Goal: Navigation & Orientation: Find specific page/section

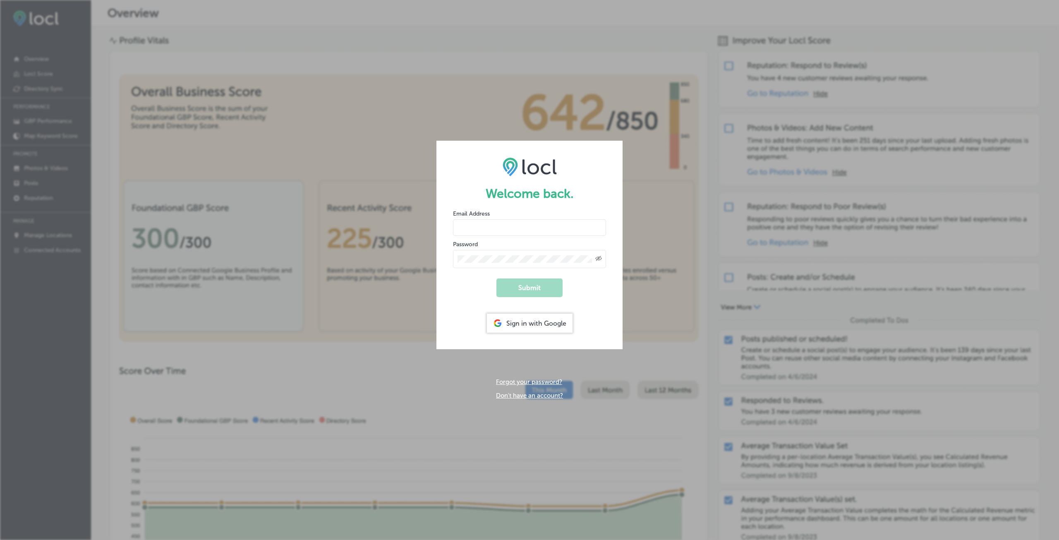
type input "[EMAIL_ADDRESS][DOMAIN_NAME]"
click at [519, 261] on div "Created with Sketch." at bounding box center [529, 259] width 153 height 18
click at [519, 286] on button "Submit" at bounding box center [529, 287] width 66 height 19
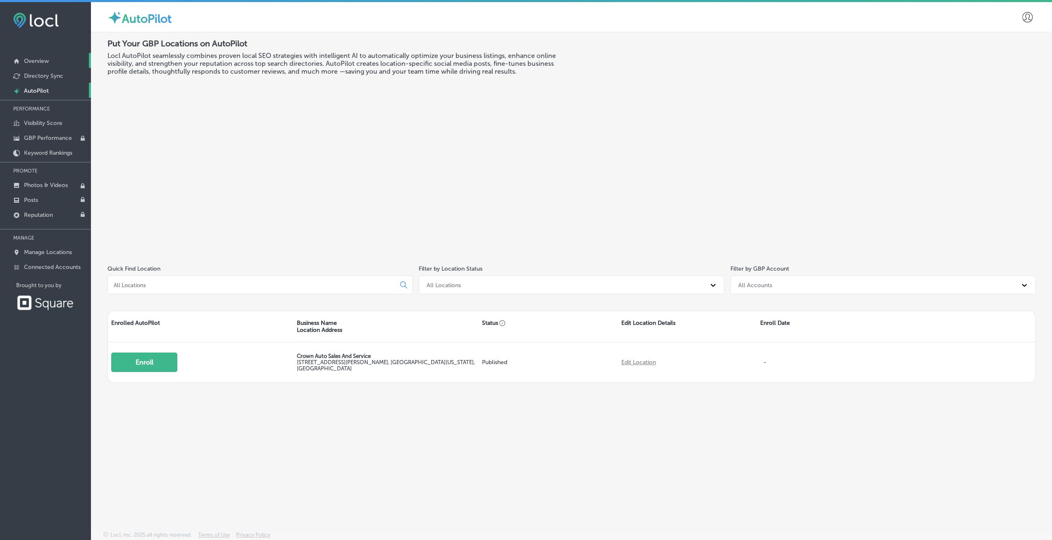
click at [37, 59] on p "Overview" at bounding box center [36, 60] width 25 height 7
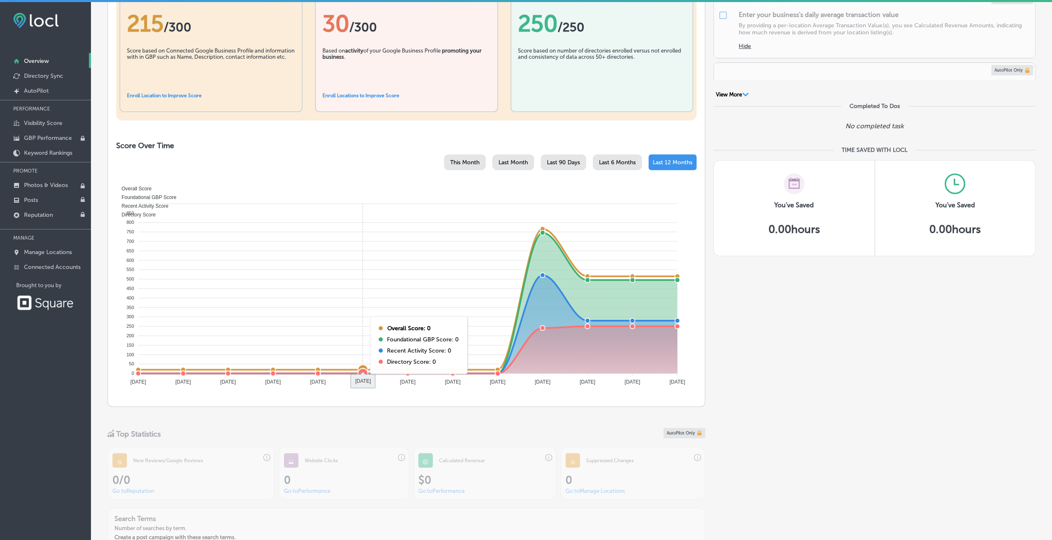
scroll to position [248, 0]
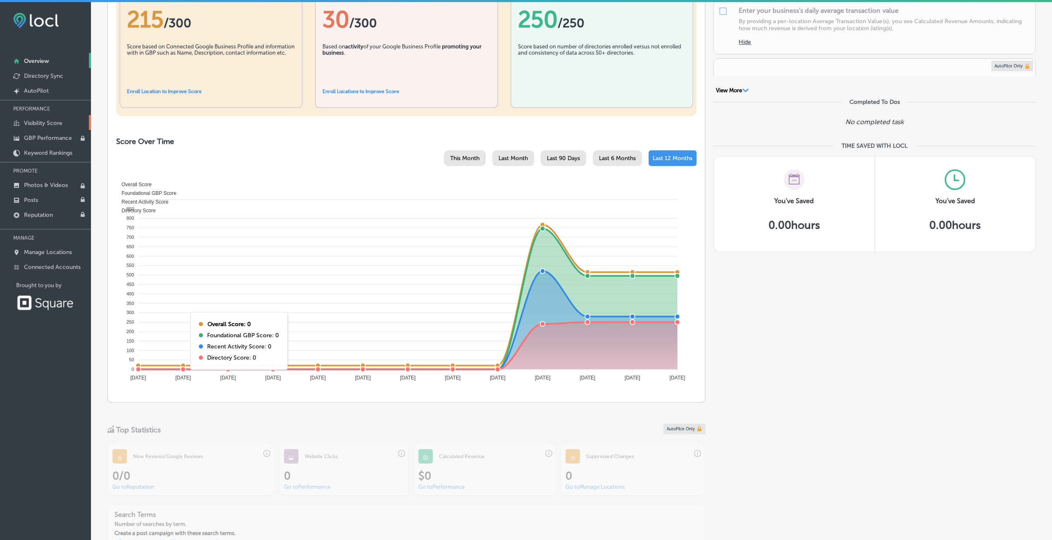
click at [29, 123] on p "Visibility Score" at bounding box center [43, 123] width 38 height 7
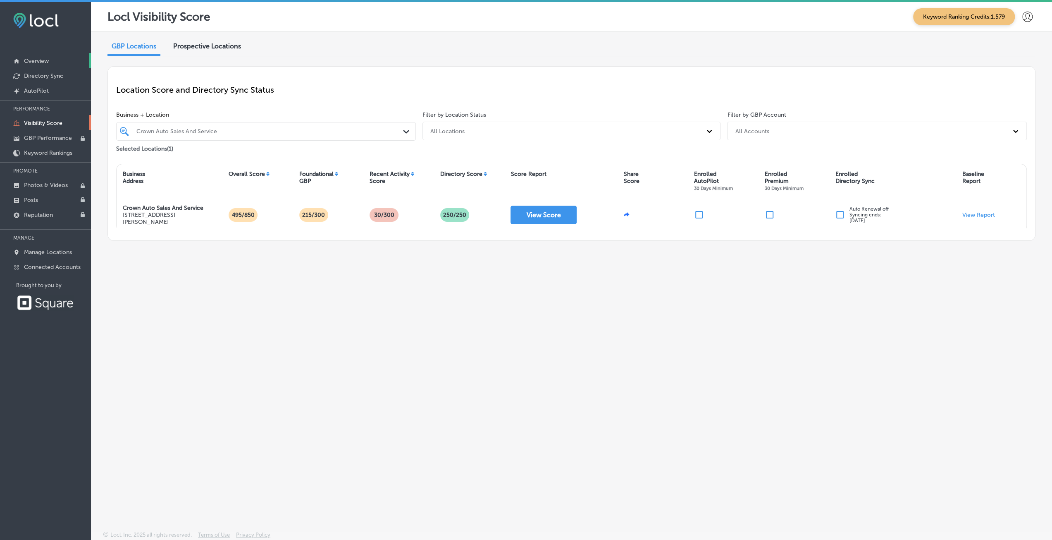
click at [34, 62] on p "Overview" at bounding box center [36, 60] width 25 height 7
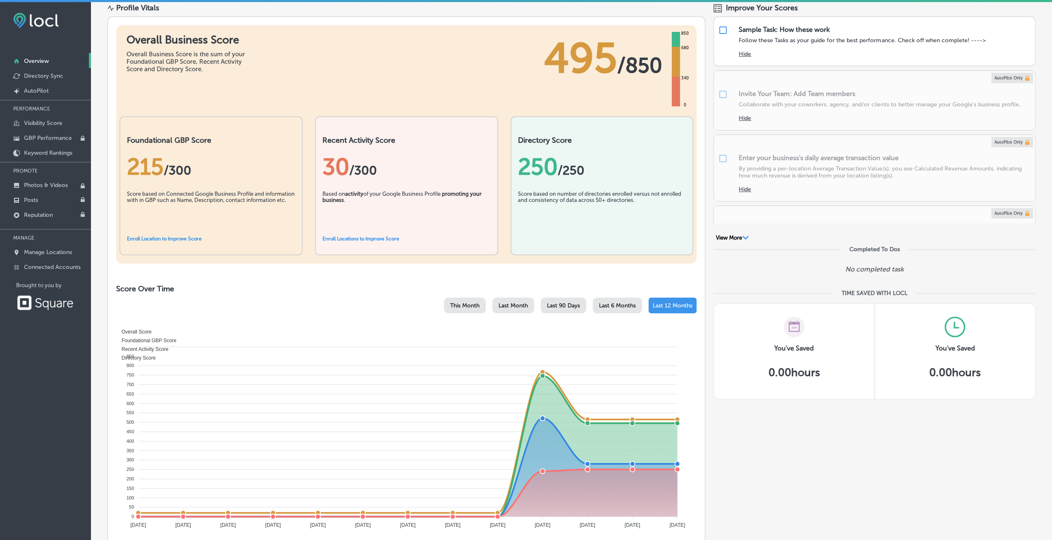
scroll to position [16, 0]
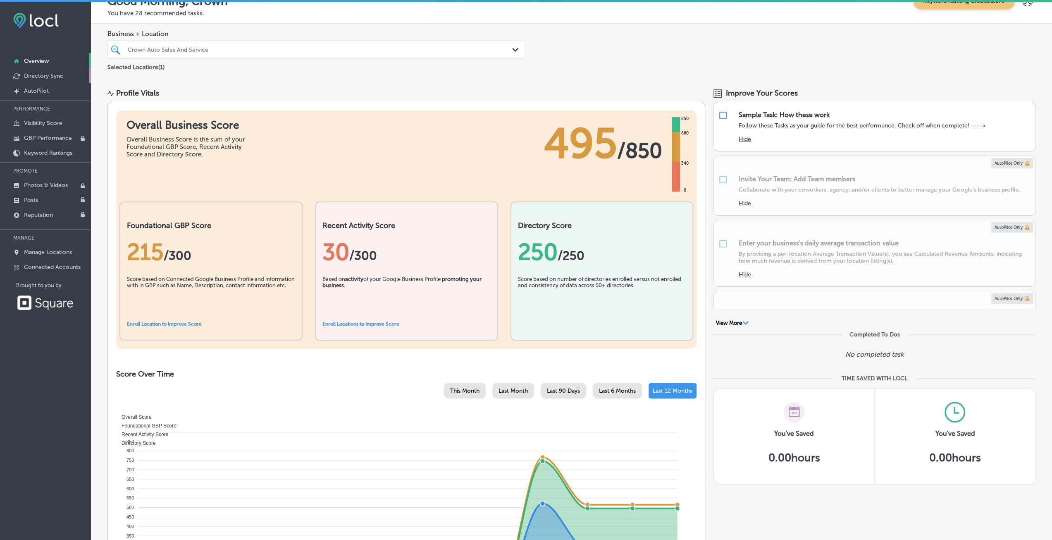
click at [52, 79] on p "Directory Sync" at bounding box center [43, 75] width 39 height 7
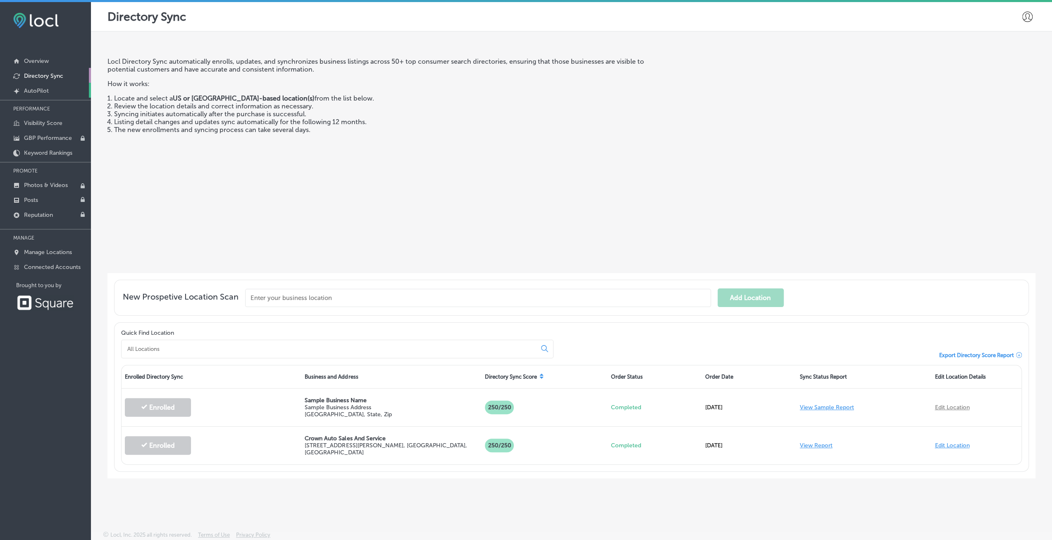
click at [47, 93] on p "AutoPilot" at bounding box center [36, 90] width 25 height 7
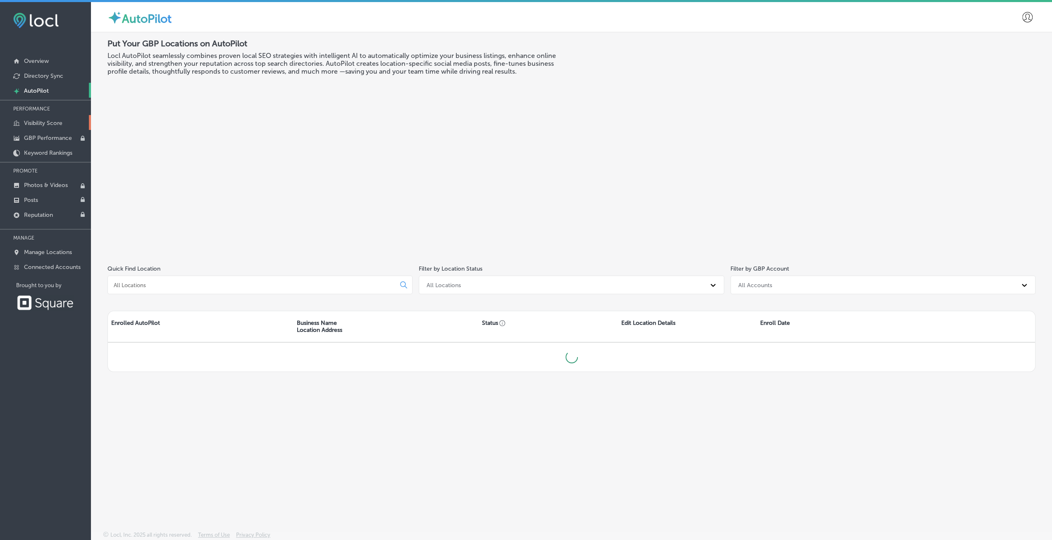
click at [41, 120] on p "Visibility Score" at bounding box center [43, 123] width 38 height 7
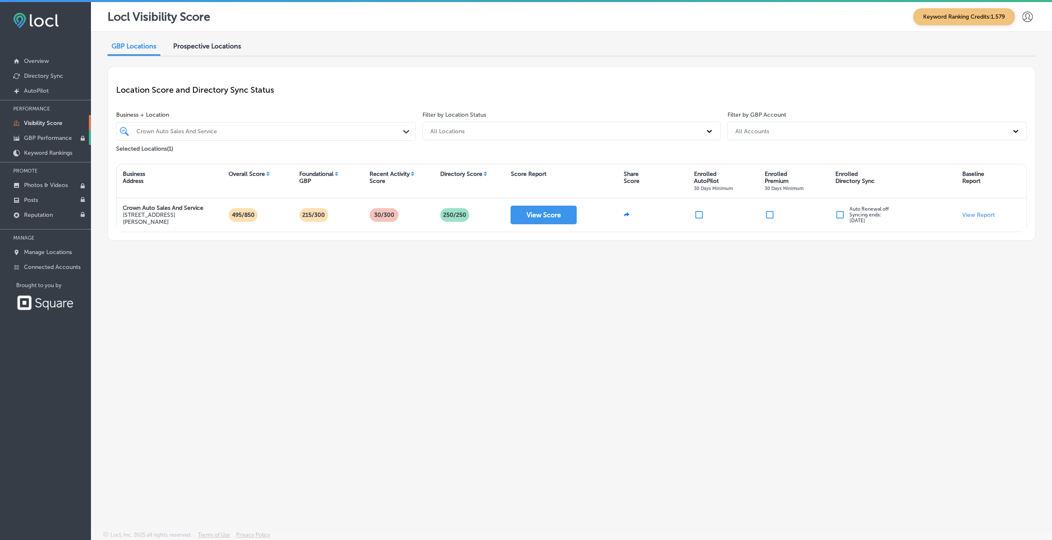
click at [41, 136] on p "GBP Performance" at bounding box center [48, 137] width 48 height 7
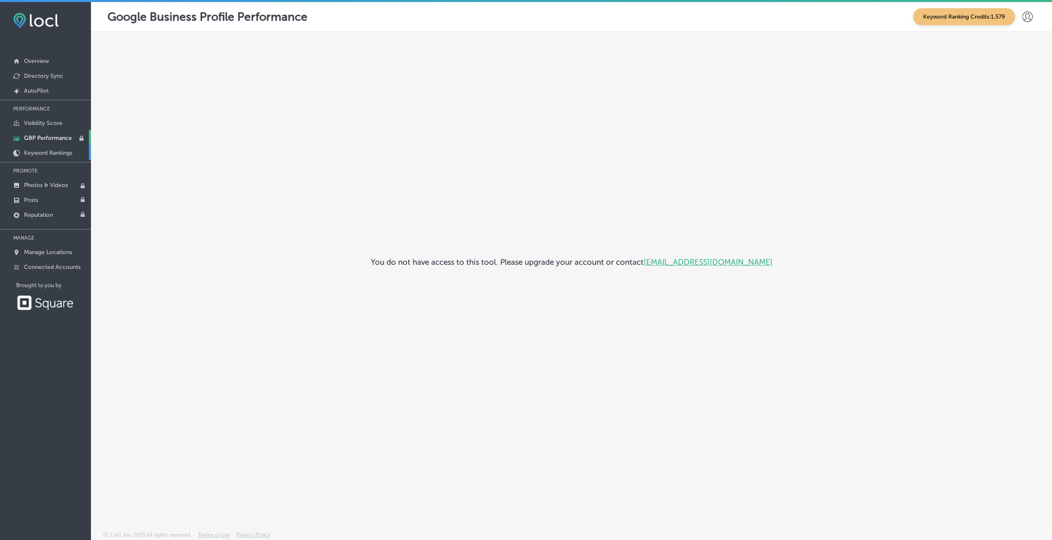
click at [50, 151] on p "Keyword Rankings" at bounding box center [48, 152] width 48 height 7
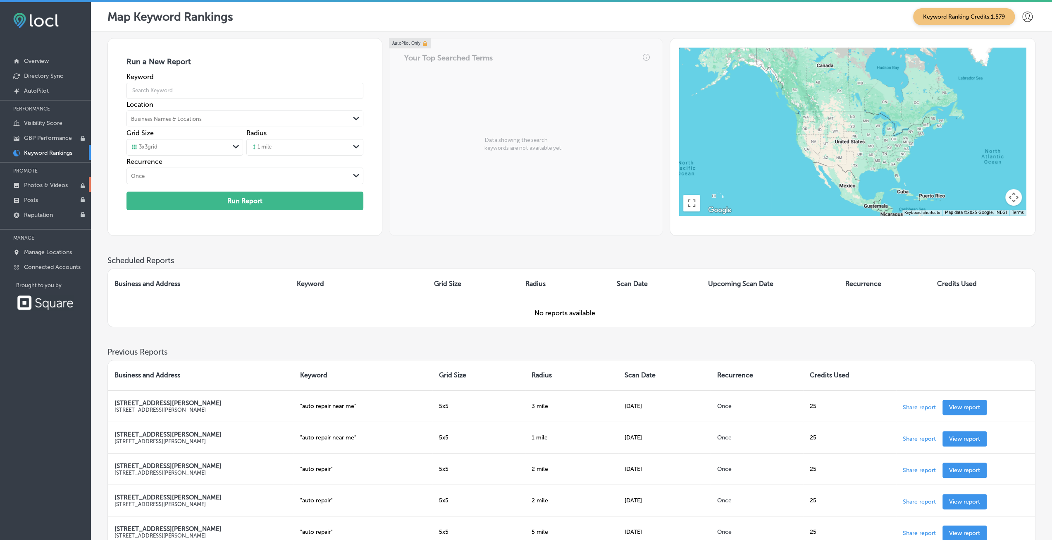
click at [49, 182] on p "Photos & Videos" at bounding box center [46, 185] width 44 height 7
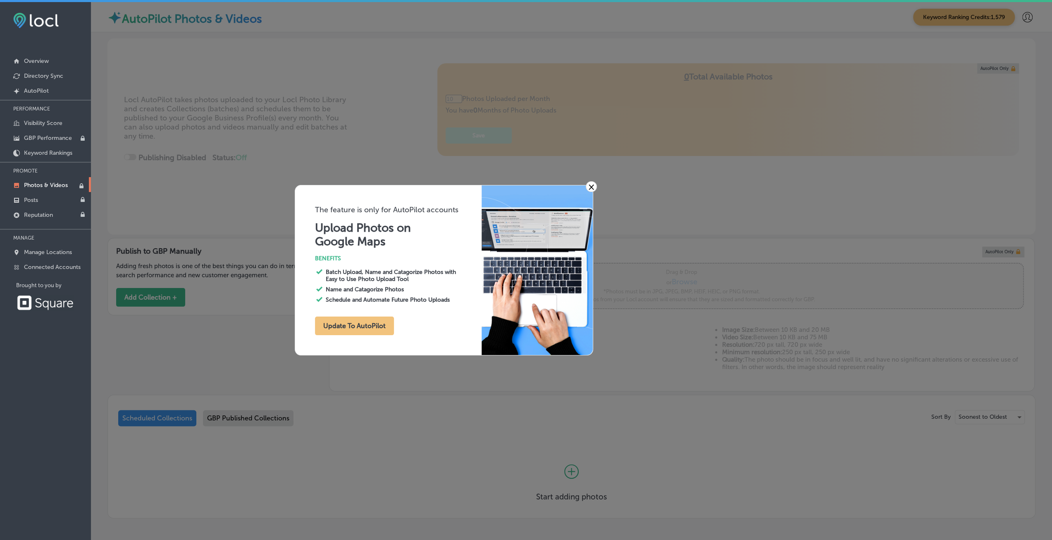
type input "0"
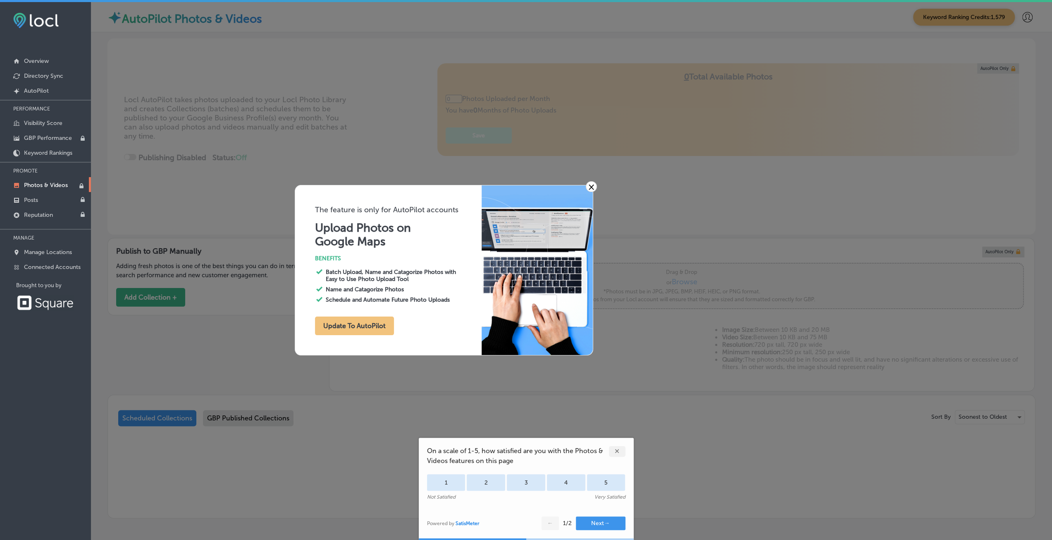
click at [590, 187] on link "×" at bounding box center [591, 186] width 11 height 11
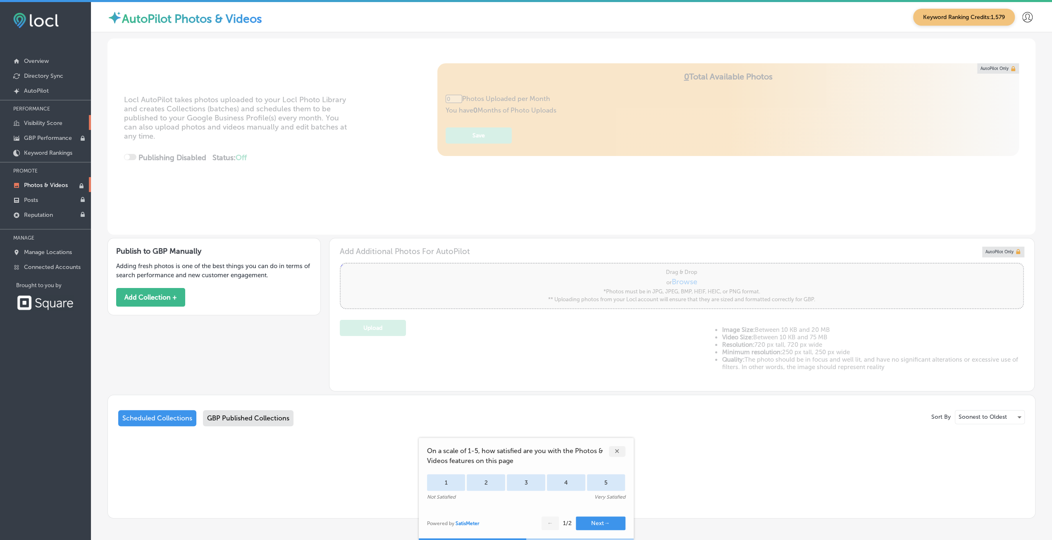
click at [57, 117] on link "Visibility Score" at bounding box center [45, 122] width 91 height 15
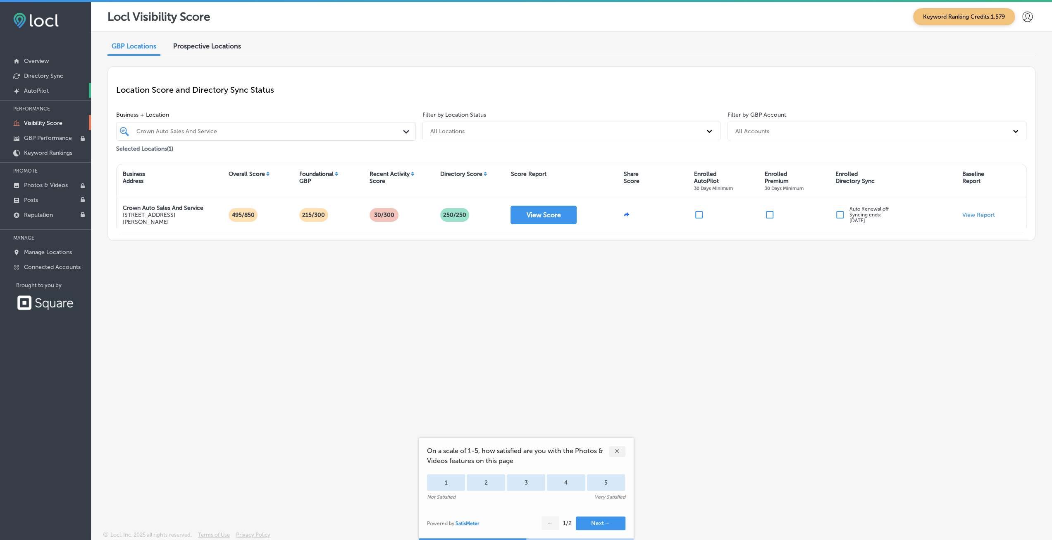
click at [49, 91] on link "Created by potrace 1.10, written by [PERSON_NAME] [DATE]-[DATE] AutoPilot" at bounding box center [45, 90] width 91 height 15
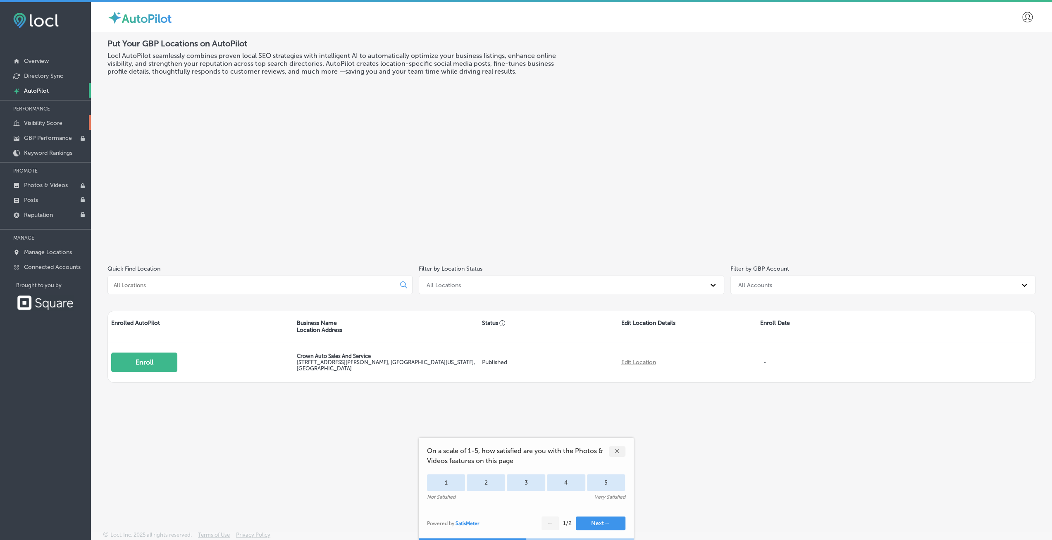
click at [51, 120] on p "Visibility Score" at bounding box center [43, 123] width 38 height 7
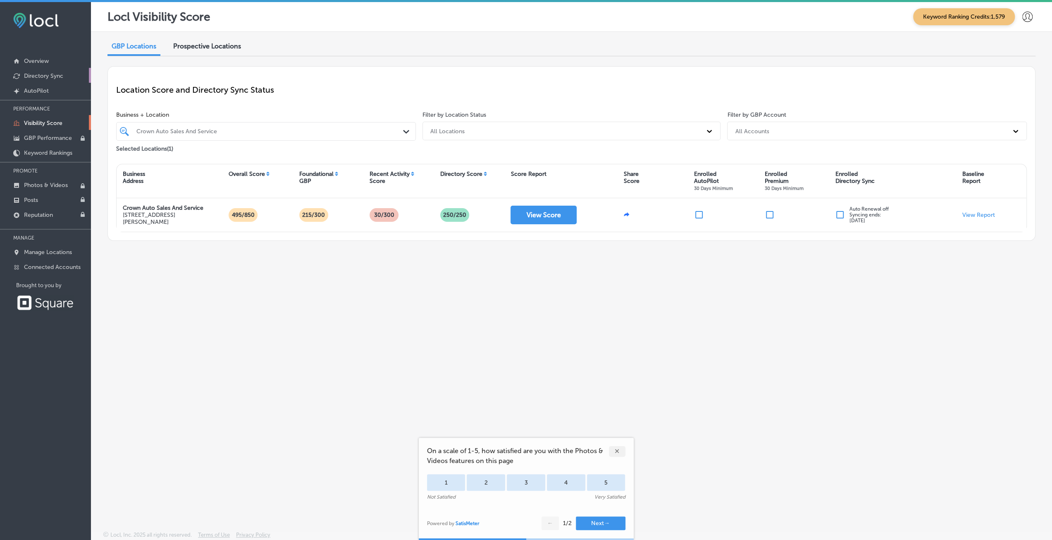
click at [49, 75] on p "Directory Sync" at bounding box center [43, 75] width 39 height 7
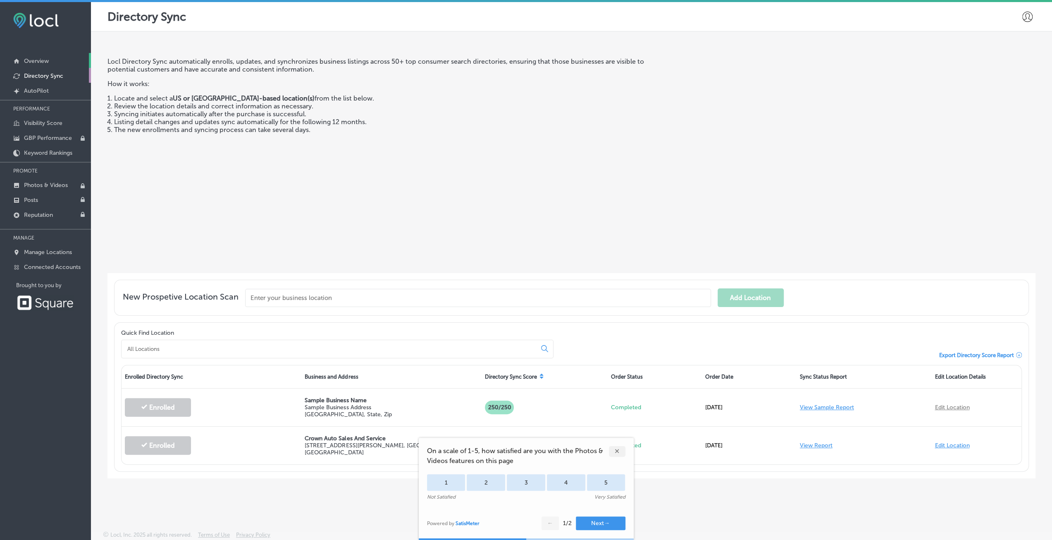
click at [45, 64] on p "Overview" at bounding box center [36, 60] width 25 height 7
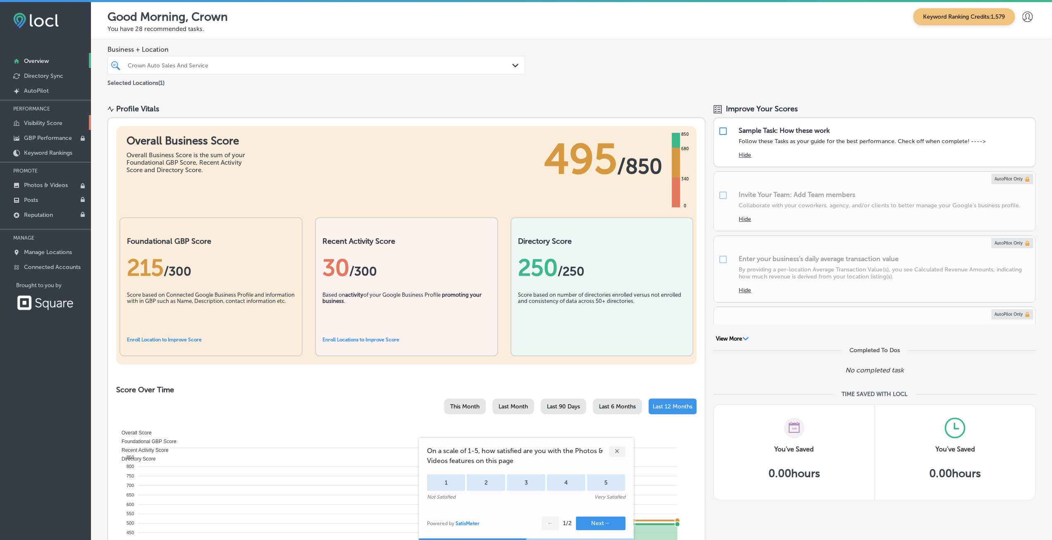
click at [50, 120] on p "Visibility Score" at bounding box center [43, 123] width 38 height 7
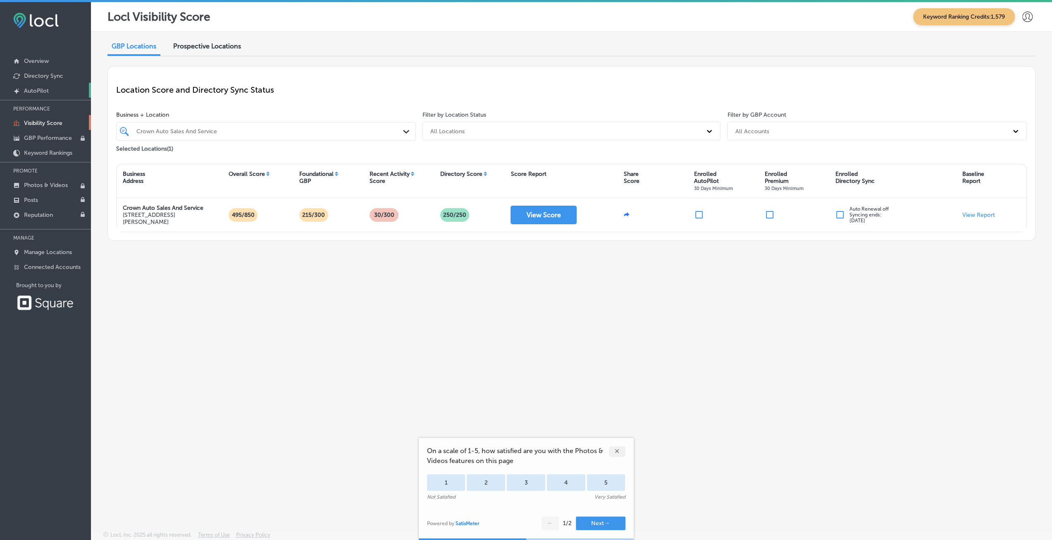
click at [45, 91] on p "AutoPilot" at bounding box center [36, 90] width 25 height 7
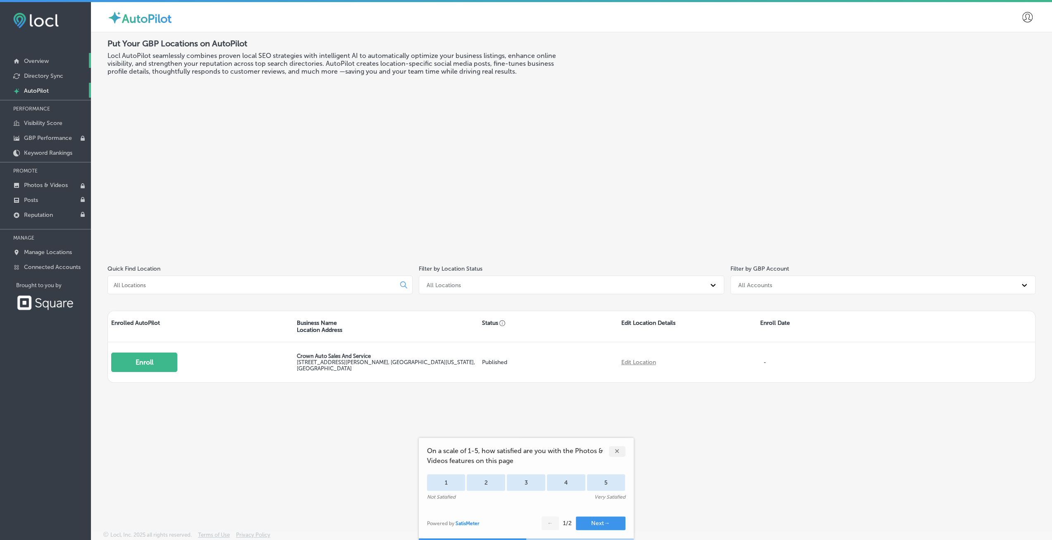
click at [49, 62] on link "Overview" at bounding box center [45, 60] width 91 height 15
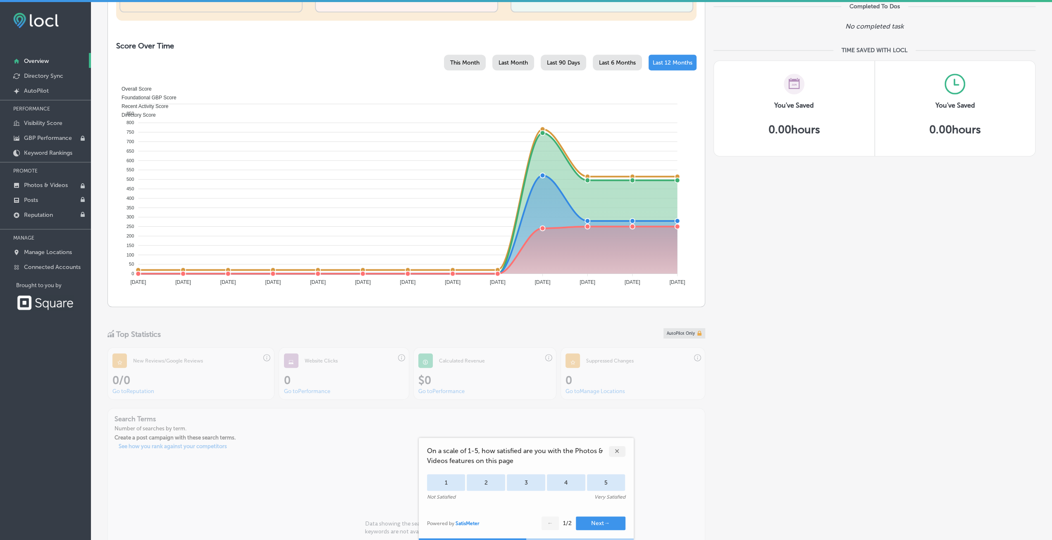
scroll to position [372, 0]
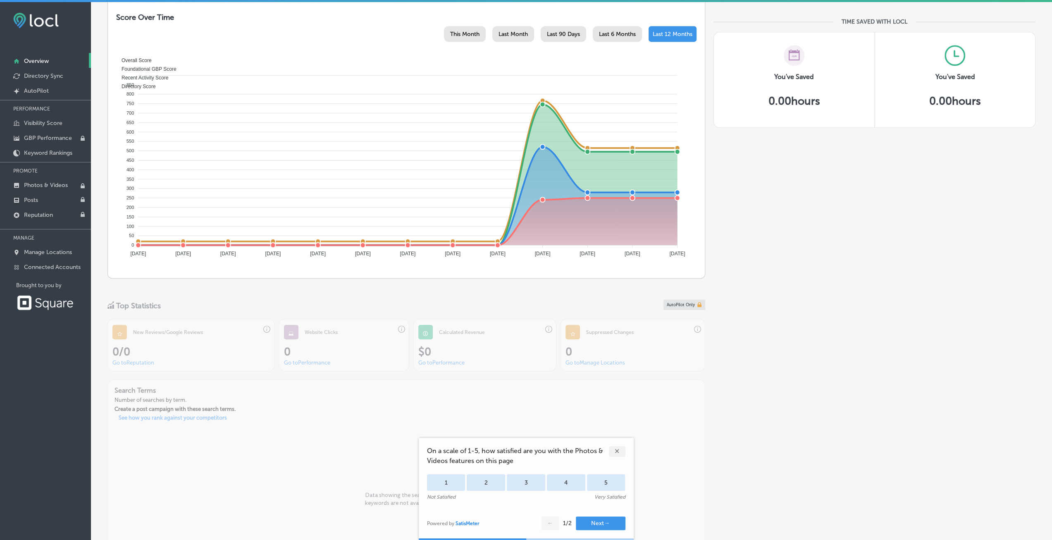
click at [615, 454] on div "✕" at bounding box center [617, 451] width 17 height 11
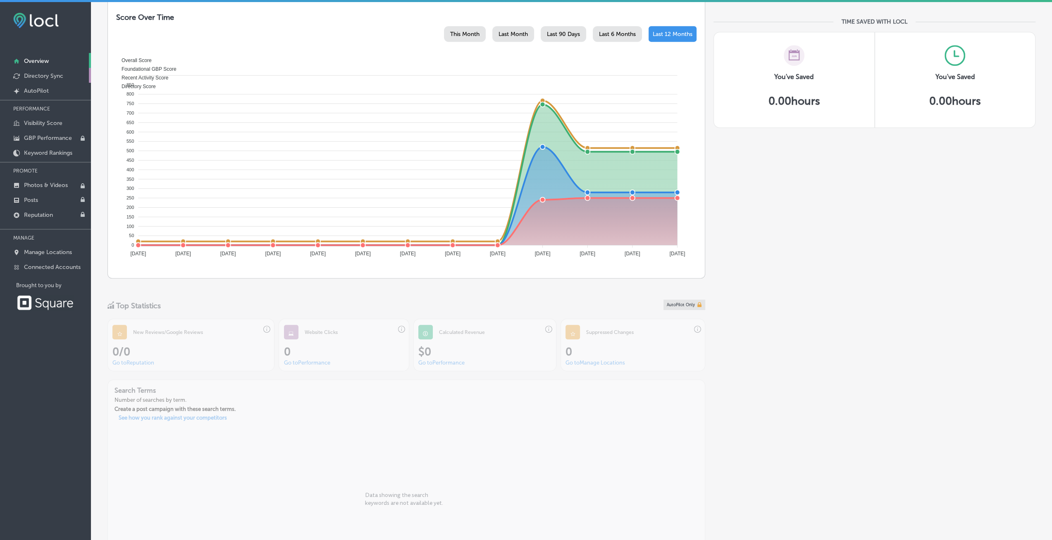
click at [30, 72] on p "Directory Sync" at bounding box center [43, 75] width 39 height 7
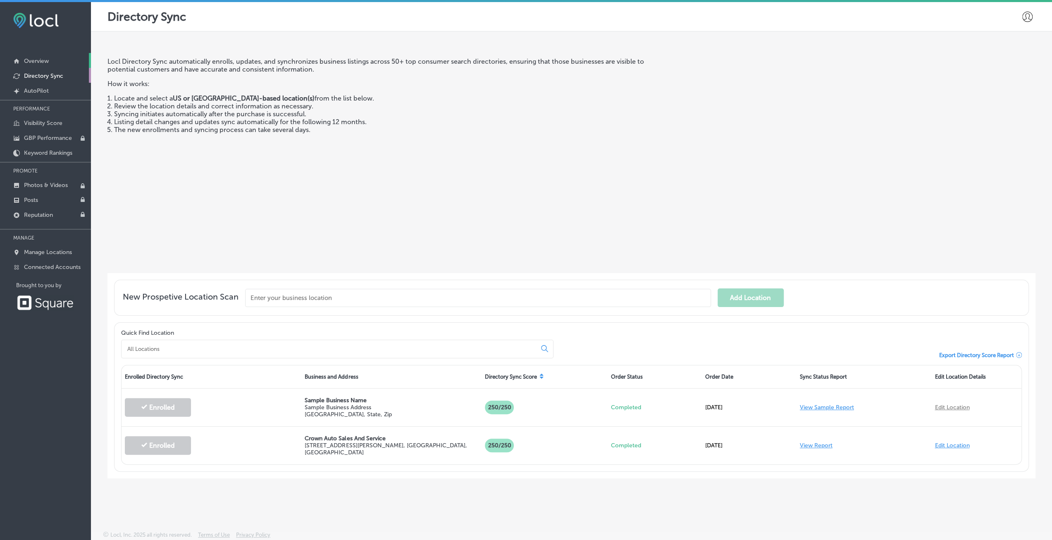
click at [40, 56] on link "Overview" at bounding box center [45, 60] width 91 height 15
